Goal: Task Accomplishment & Management: Use online tool/utility

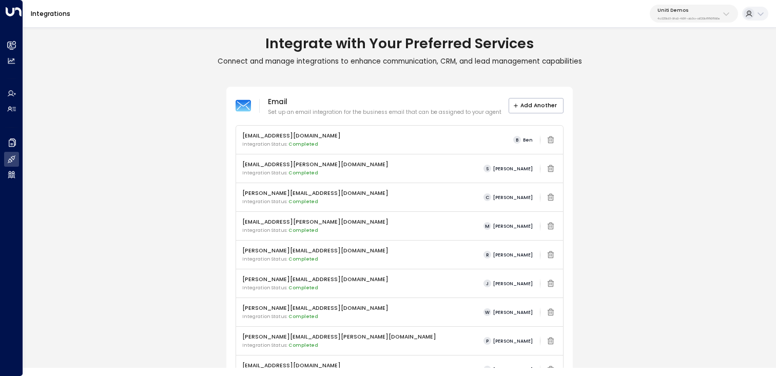
scroll to position [409, 0]
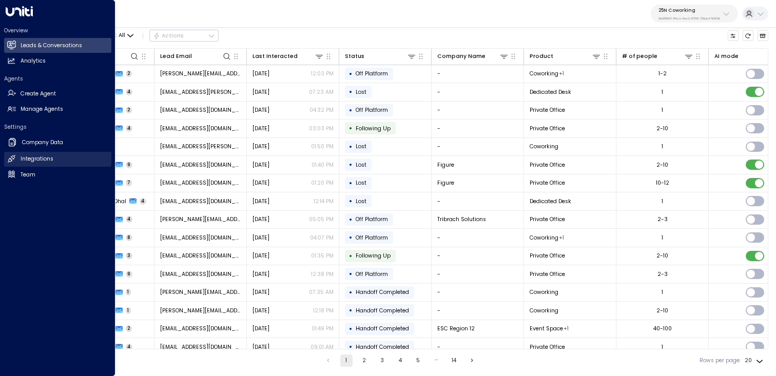
click at [44, 158] on h2 "Integrations" at bounding box center [37, 159] width 33 height 8
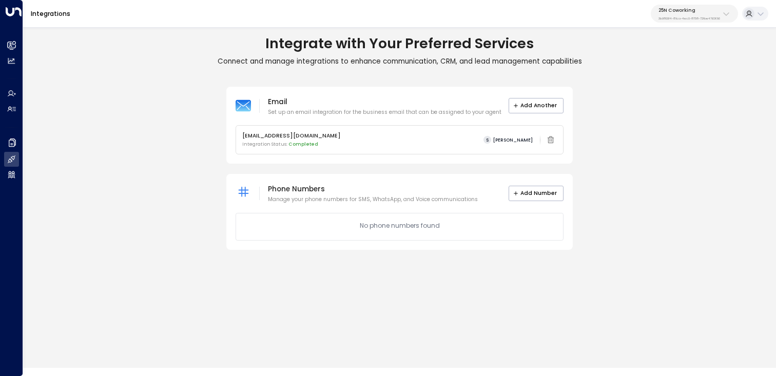
click at [721, 14] on button "25N Coworking 3b9800f4-81ca-4ec0-8758-72fbe4763f36" at bounding box center [694, 14] width 87 height 18
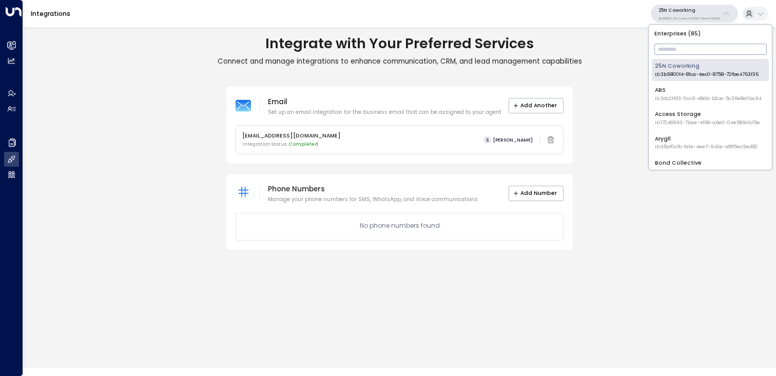
click at [716, 47] on input "text" at bounding box center [711, 49] width 112 height 16
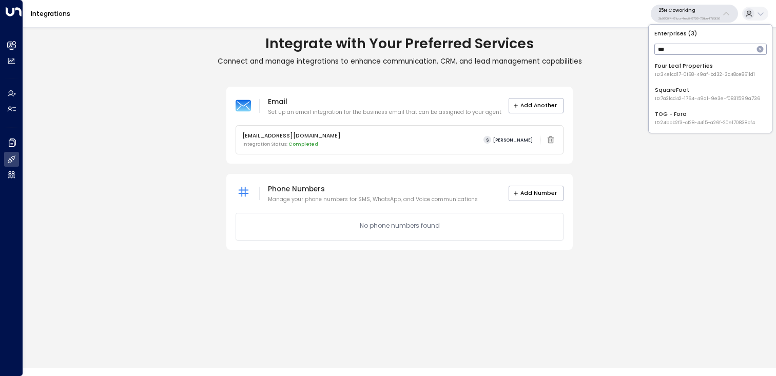
type input "****"
click at [695, 79] on li "Four Leaf Properties ID: 34e1cd17-0f68-49af-bd32-3c48ce8611d1" at bounding box center [710, 70] width 117 height 22
